Goal: Find specific page/section: Find specific page/section

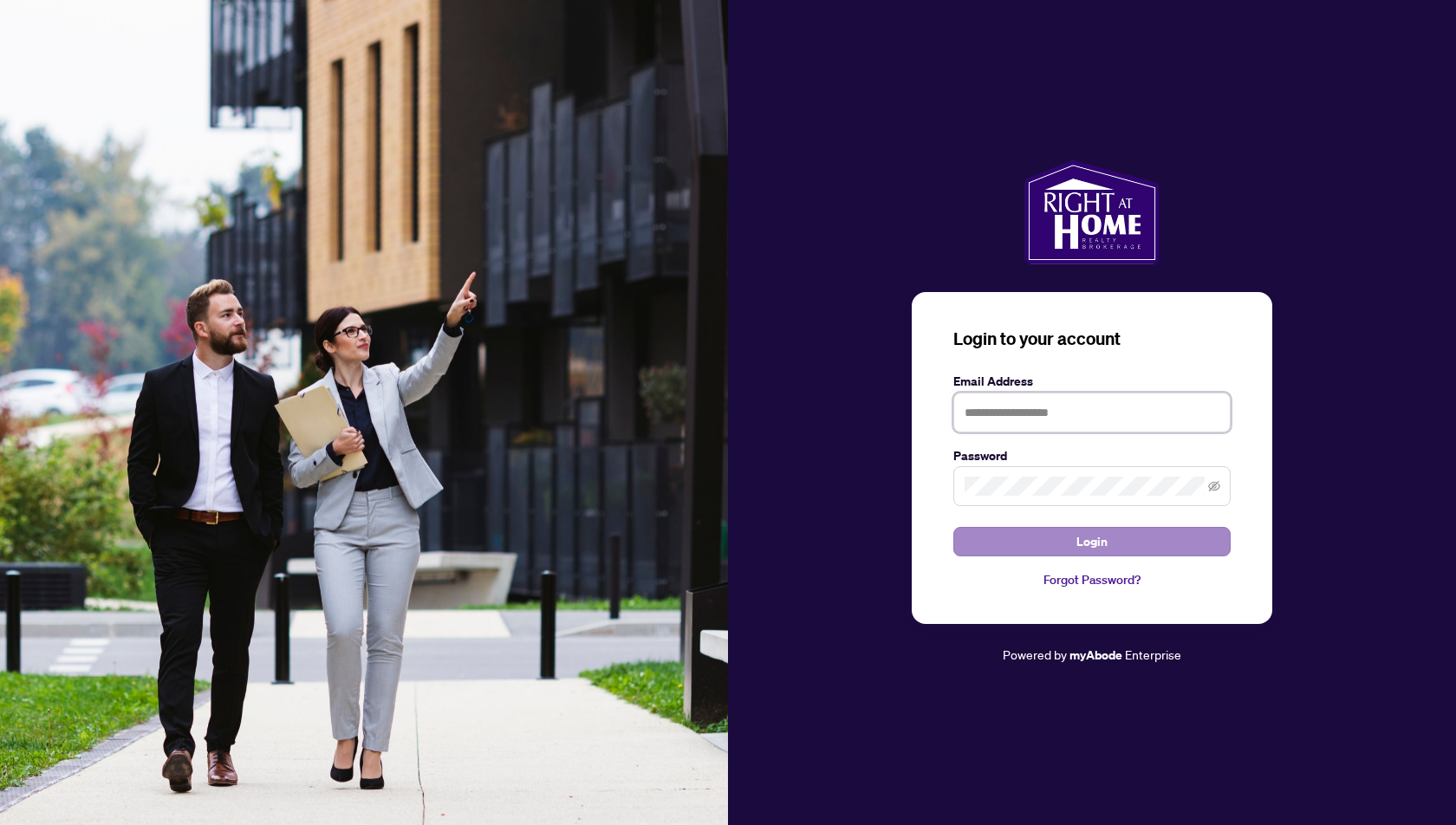
type input "**********"
click at [1091, 548] on span "Login" at bounding box center [1092, 542] width 31 height 28
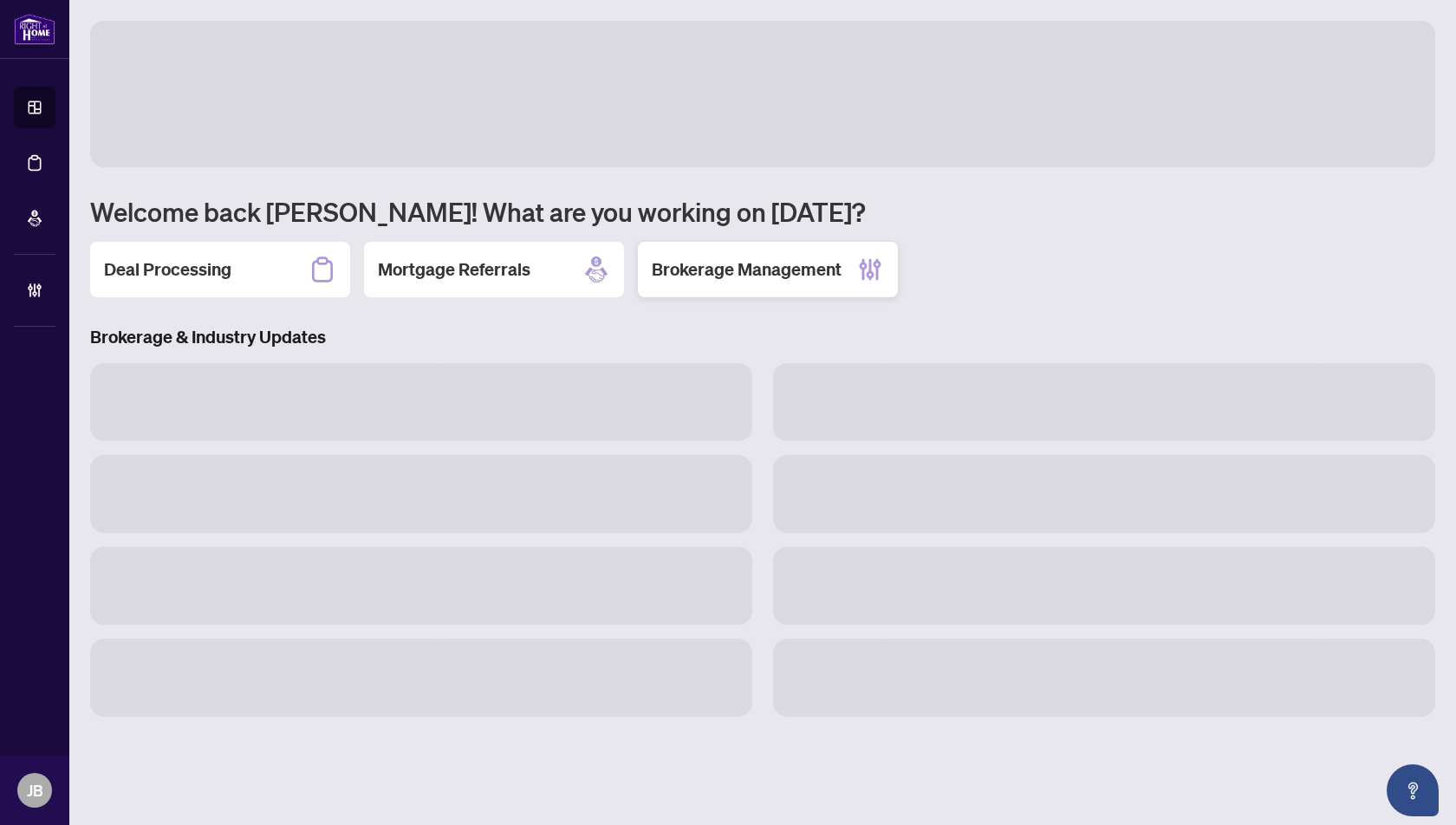
click at [751, 270] on h2 "Brokerage Management" at bounding box center [747, 269] width 189 height 24
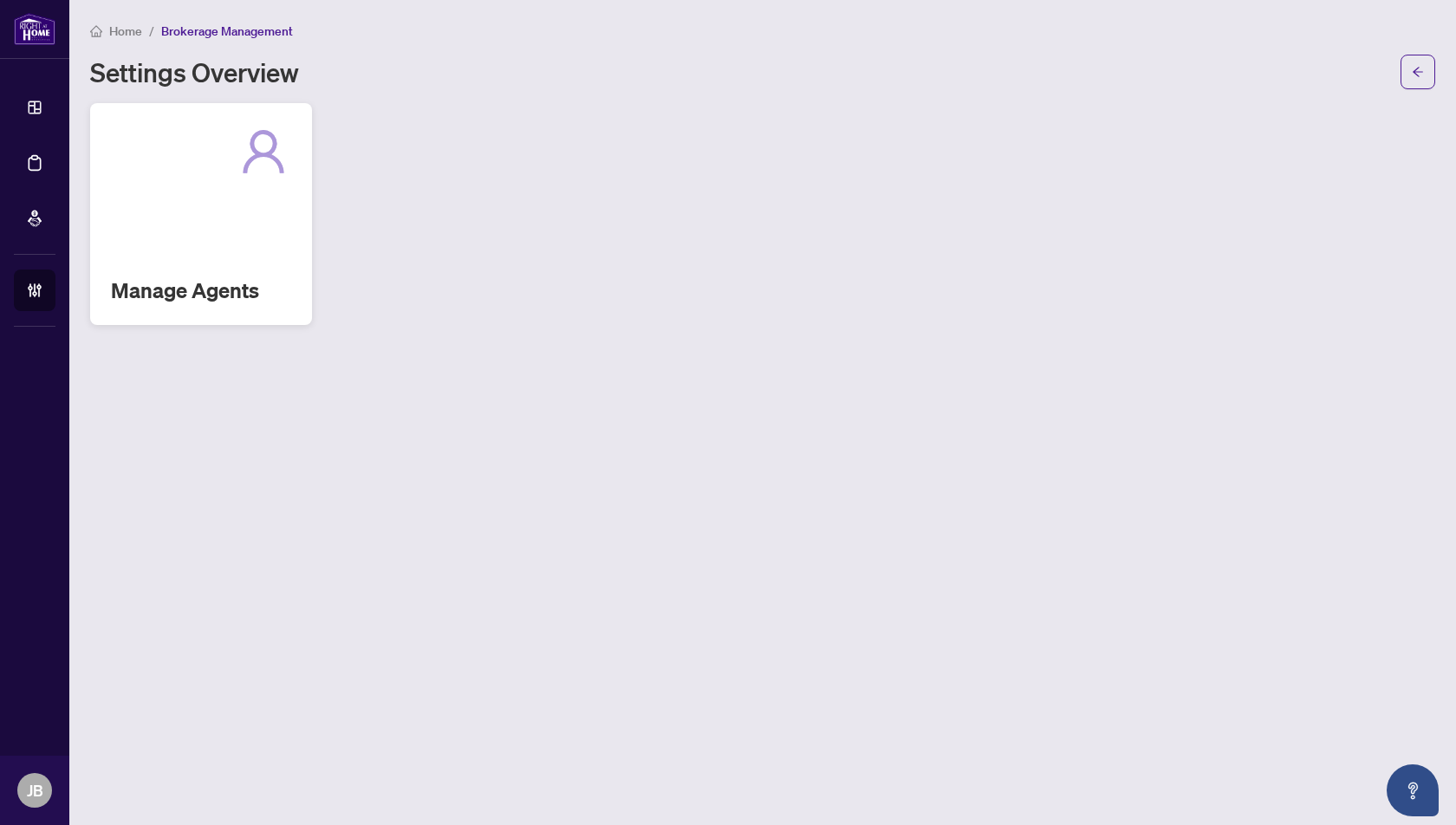
click at [207, 247] on div "Manage Agents" at bounding box center [201, 213] width 222 height 222
